Goal: Task Accomplishment & Management: Use online tool/utility

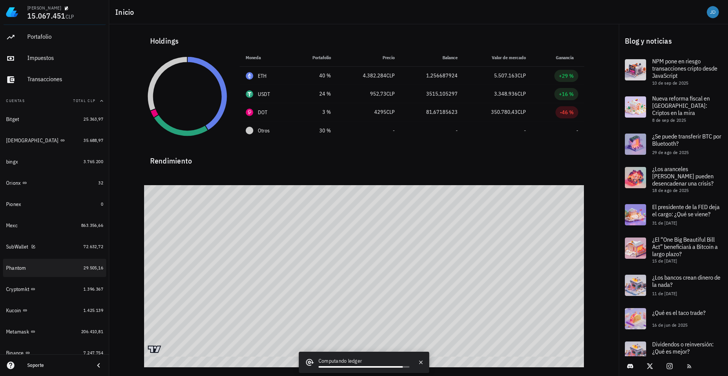
scroll to position [38, 0]
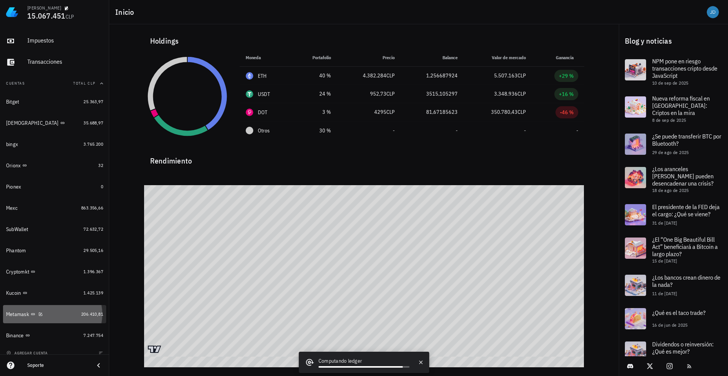
click at [13, 315] on div "Metamask" at bounding box center [17, 314] width 23 height 6
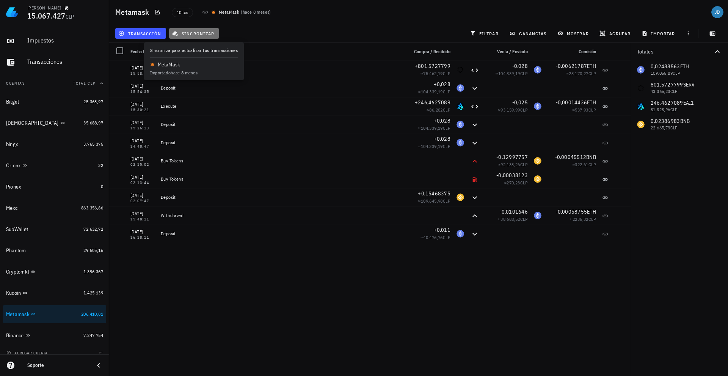
click at [198, 32] on span "sincronizar" at bounding box center [194, 33] width 41 height 6
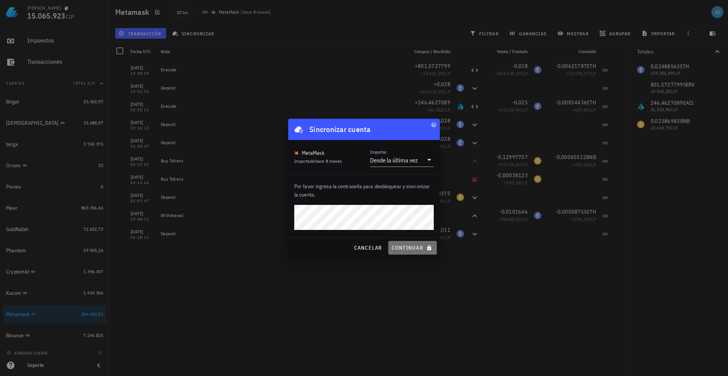
click at [402, 248] on span "continuar" at bounding box center [412, 247] width 42 height 7
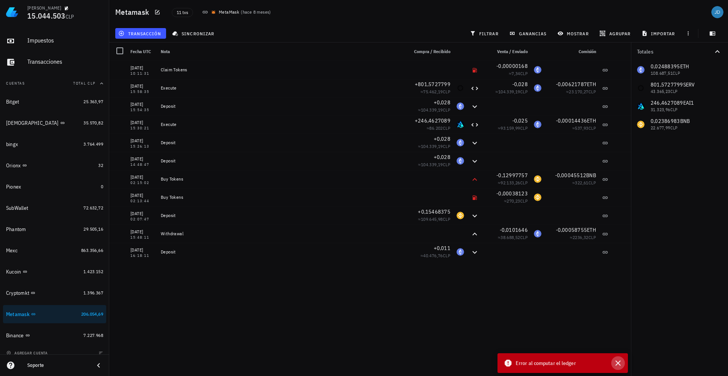
click at [620, 365] on icon "button" at bounding box center [618, 362] width 5 height 5
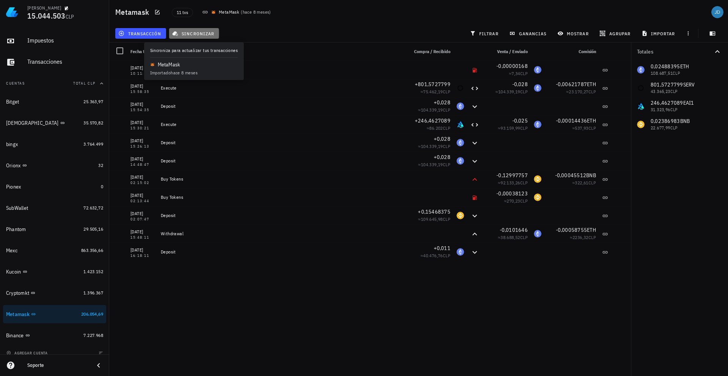
click at [196, 35] on span "sincronizar" at bounding box center [194, 33] width 41 height 6
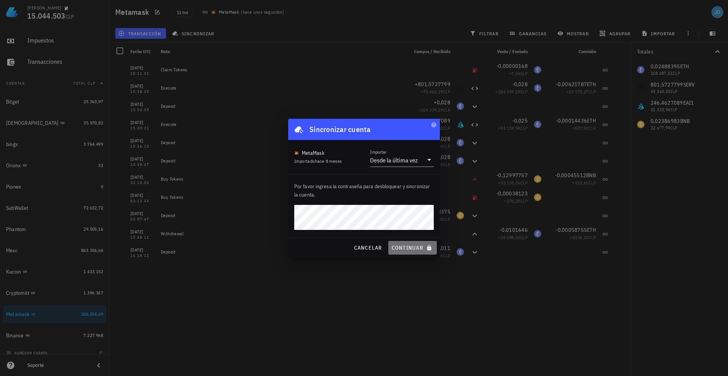
click at [416, 247] on span "continuar" at bounding box center [412, 247] width 42 height 7
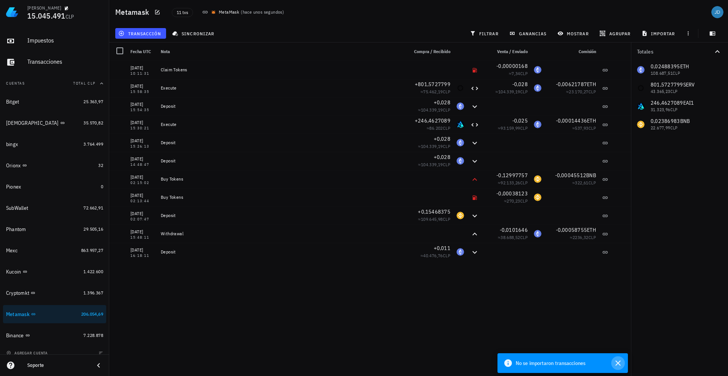
click at [616, 364] on icon "button" at bounding box center [618, 362] width 9 height 9
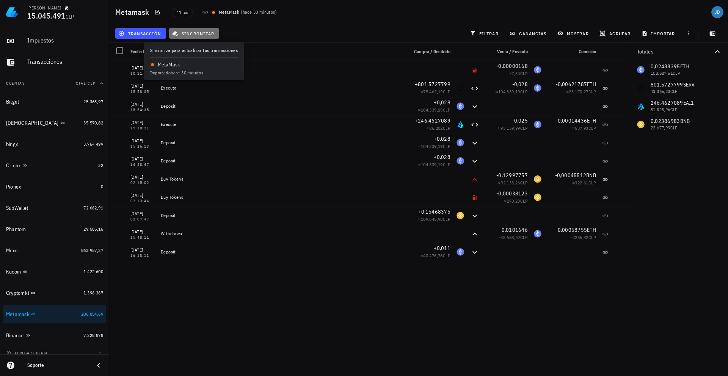
click at [200, 32] on span "sincronizar" at bounding box center [194, 33] width 41 height 6
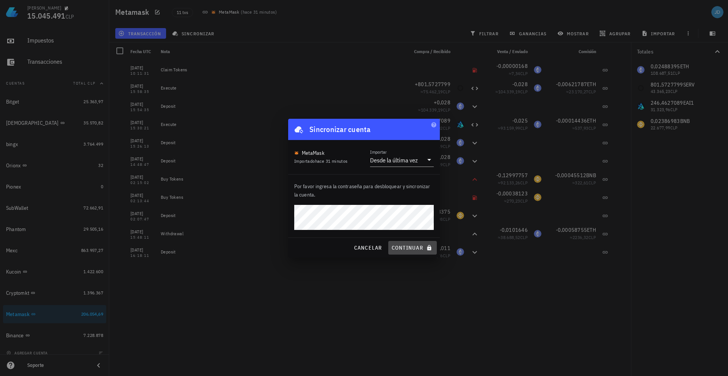
click at [407, 247] on span "continuar" at bounding box center [412, 247] width 42 height 7
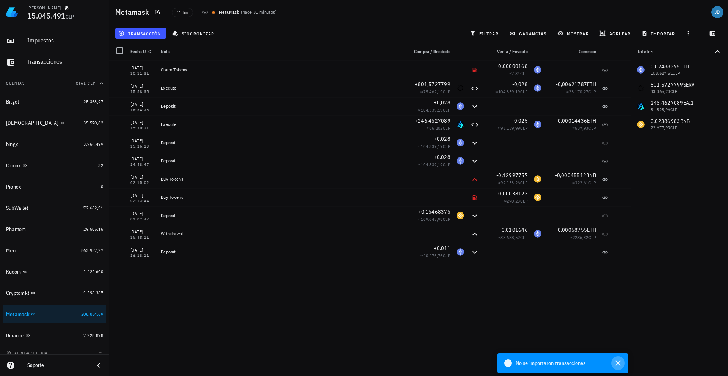
click at [617, 362] on icon "button" at bounding box center [618, 362] width 5 height 5
